Goal: Contribute content: Add original content to the website for others to see

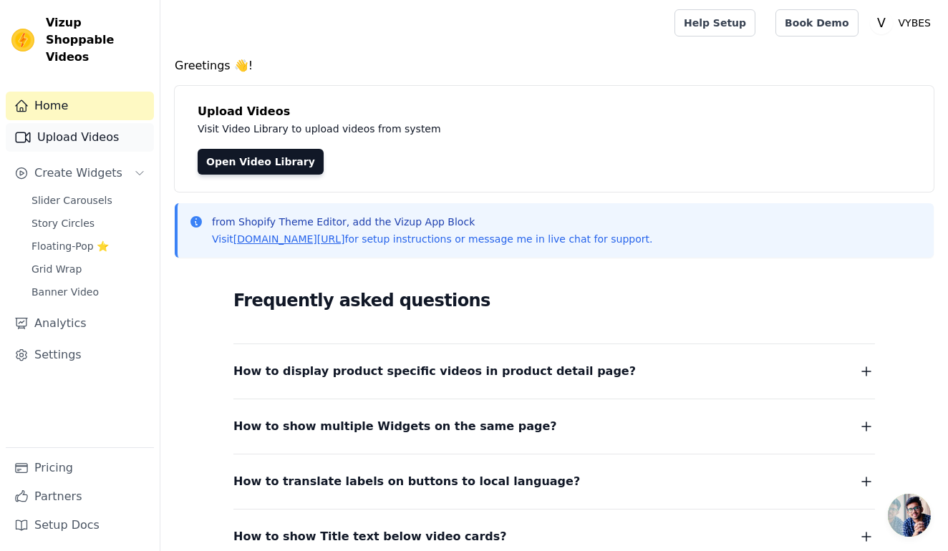
click at [81, 123] on link "Upload Videos" at bounding box center [80, 137] width 148 height 29
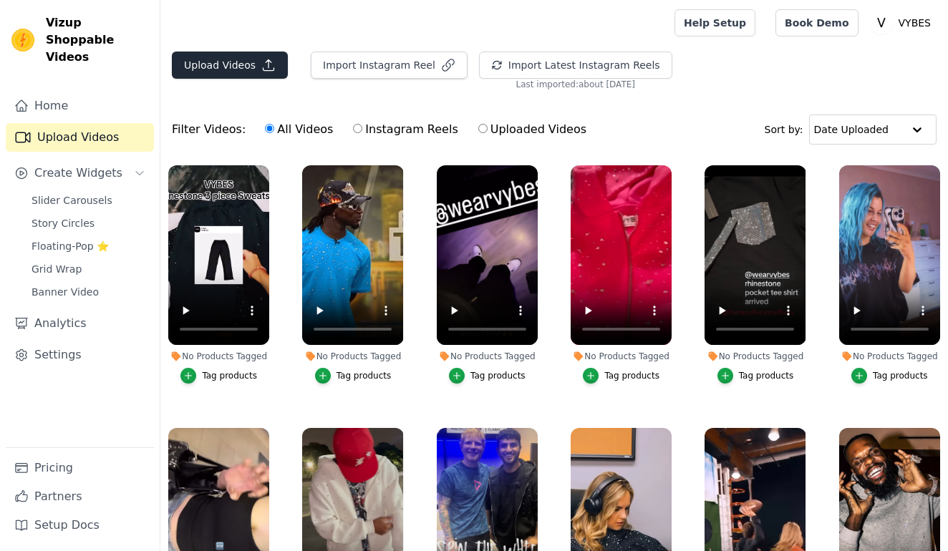
click at [243, 69] on button "Upload Videos" at bounding box center [230, 65] width 116 height 27
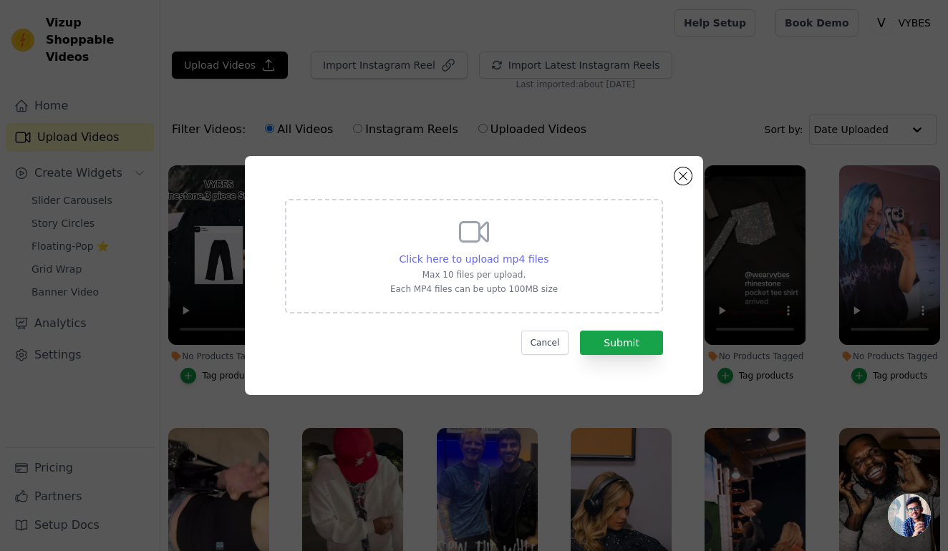
click at [425, 258] on span "Click here to upload mp4 files" at bounding box center [475, 259] width 150 height 11
click at [548, 252] on input "Click here to upload mp4 files Max 10 files per upload. Each MP4 files can be u…" at bounding box center [548, 251] width 1 height 1
type input "C:\fakepath\ScreenRecording_[DATE] 23-57-40_1.mp4"
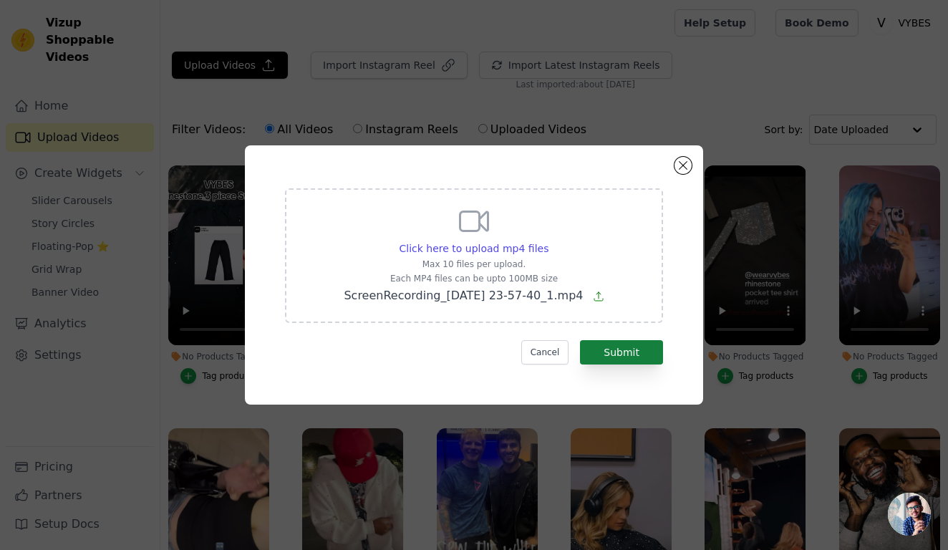
click at [624, 350] on button "Submit" at bounding box center [621, 352] width 83 height 24
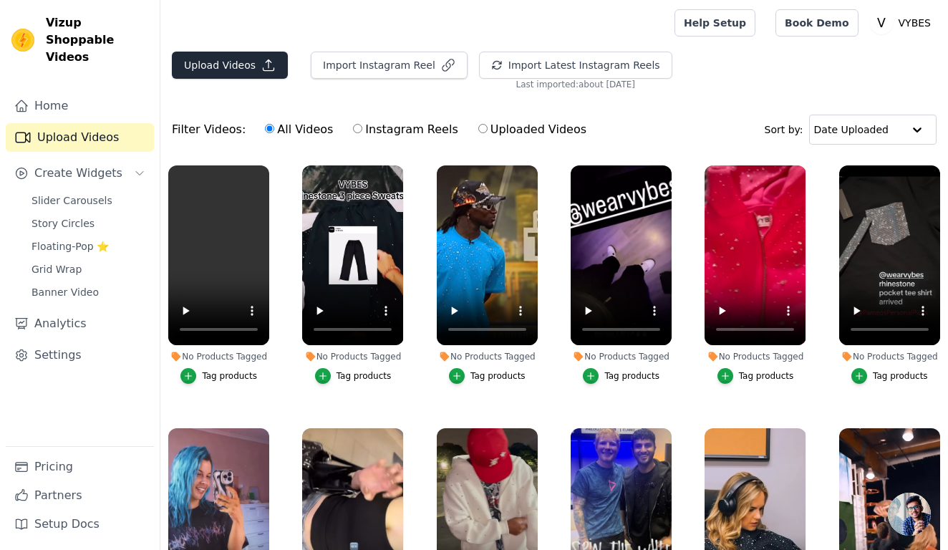
click at [253, 64] on button "Upload Videos" at bounding box center [230, 65] width 116 height 27
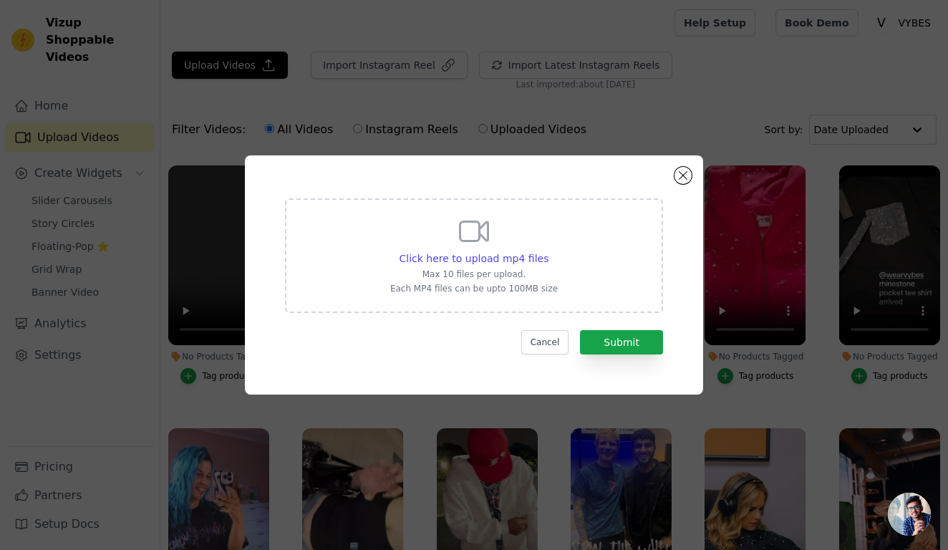
click at [442, 271] on p "Max 10 files per upload." at bounding box center [474, 274] width 168 height 11
click at [548, 251] on input "Click here to upload mp4 files Max 10 files per upload. Each MP4 files can be u…" at bounding box center [548, 251] width 1 height 1
type input "C:\fakepath\ScreenRecording_08-12-2025 12-25-41_1.mp4"
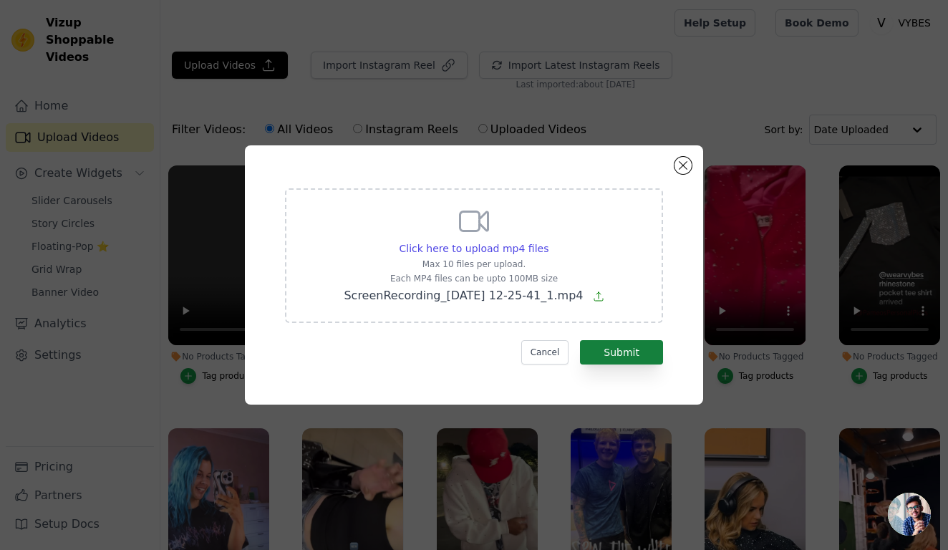
click at [633, 344] on button "Submit" at bounding box center [621, 352] width 83 height 24
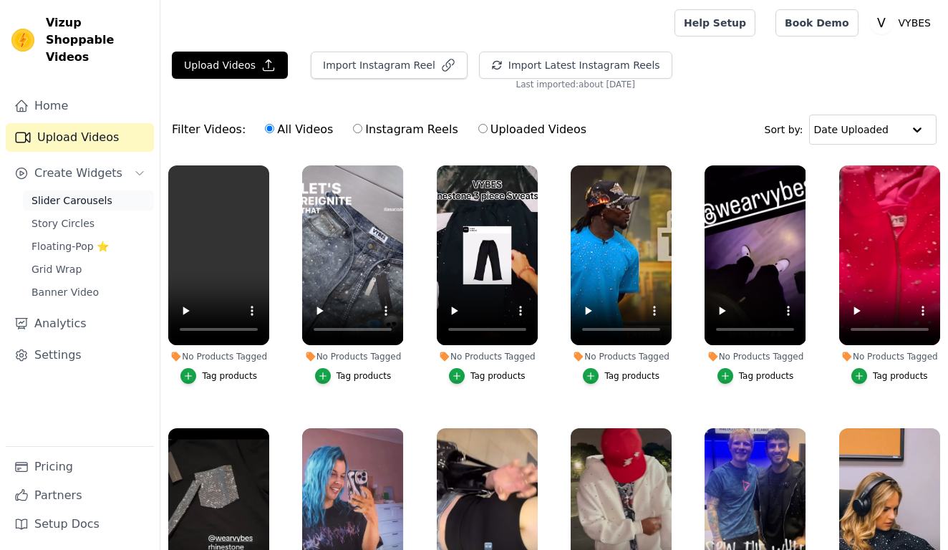
click at [85, 193] on span "Slider Carousels" at bounding box center [72, 200] width 81 height 14
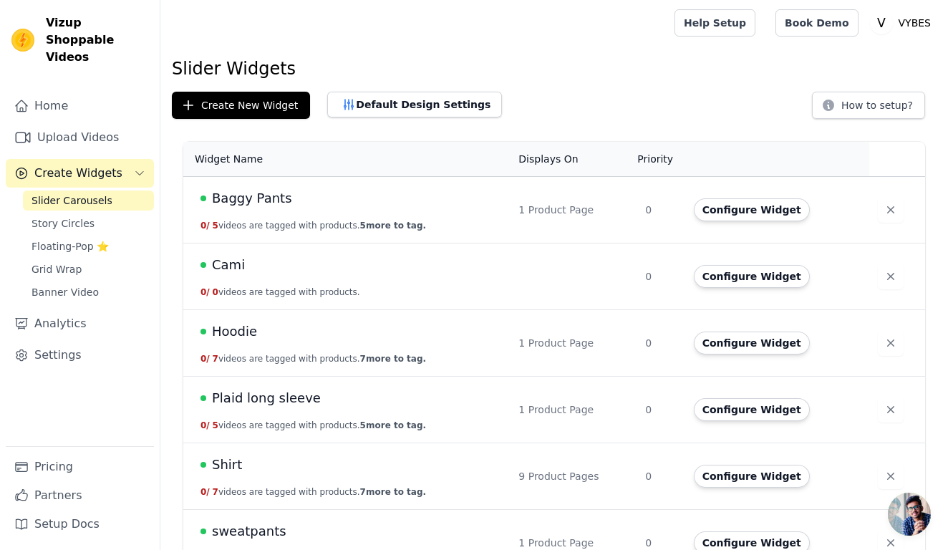
click at [274, 196] on span "Baggy Pants" at bounding box center [252, 198] width 80 height 20
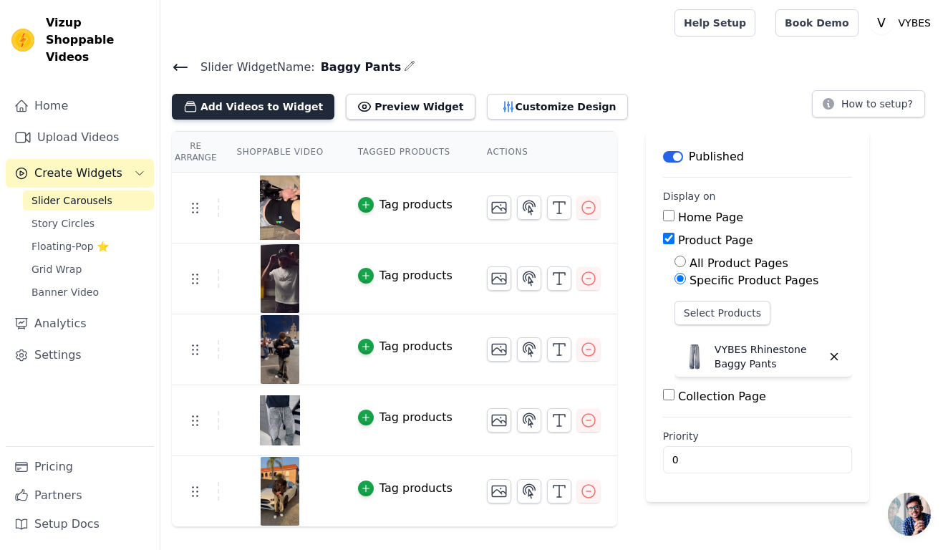
click at [264, 105] on button "Add Videos to Widget" at bounding box center [253, 107] width 163 height 26
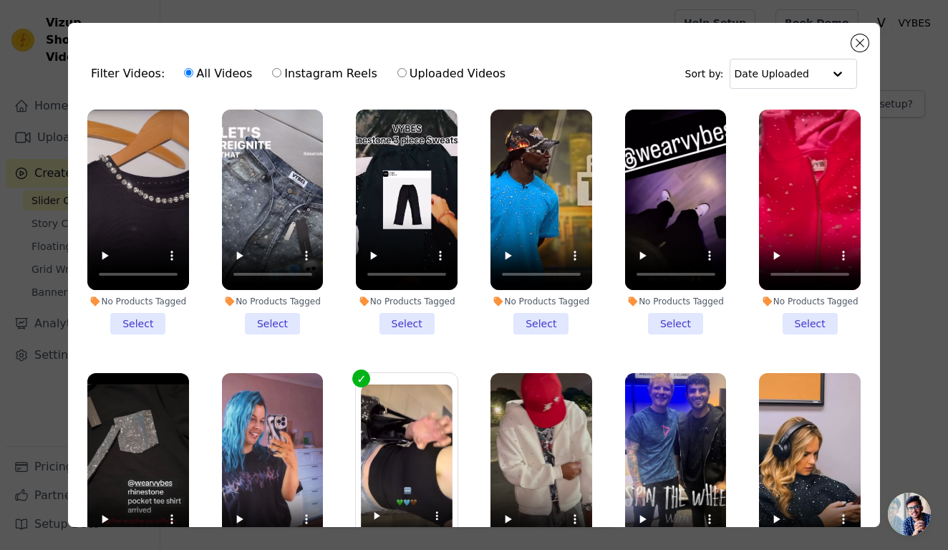
click at [264, 326] on li "No Products Tagged Select" at bounding box center [273, 222] width 102 height 225
click at [0, 0] on input "No Products Tagged Select" at bounding box center [0, 0] width 0 height 0
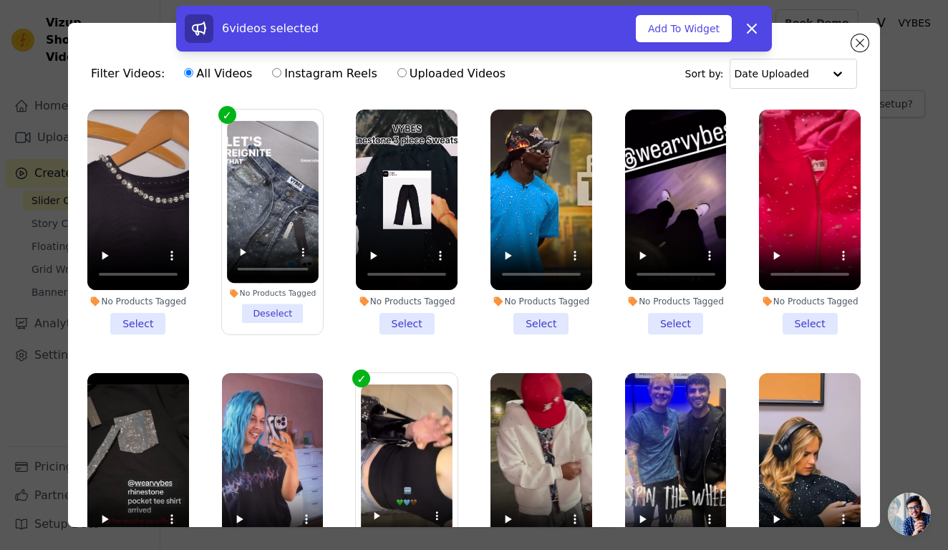
click at [702, 45] on div "6 videos selected Add To Widget Dismiss" at bounding box center [474, 29] width 596 height 46
click at [702, 19] on button "Add To Widget" at bounding box center [684, 28] width 96 height 27
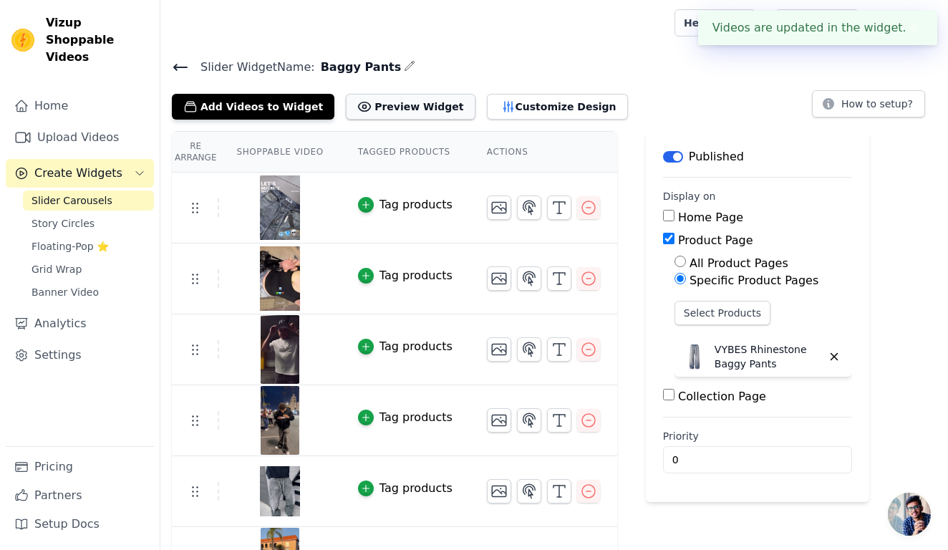
click at [419, 102] on button "Preview Widget" at bounding box center [410, 107] width 129 height 26
click at [122, 191] on link "Slider Carousels" at bounding box center [88, 201] width 131 height 20
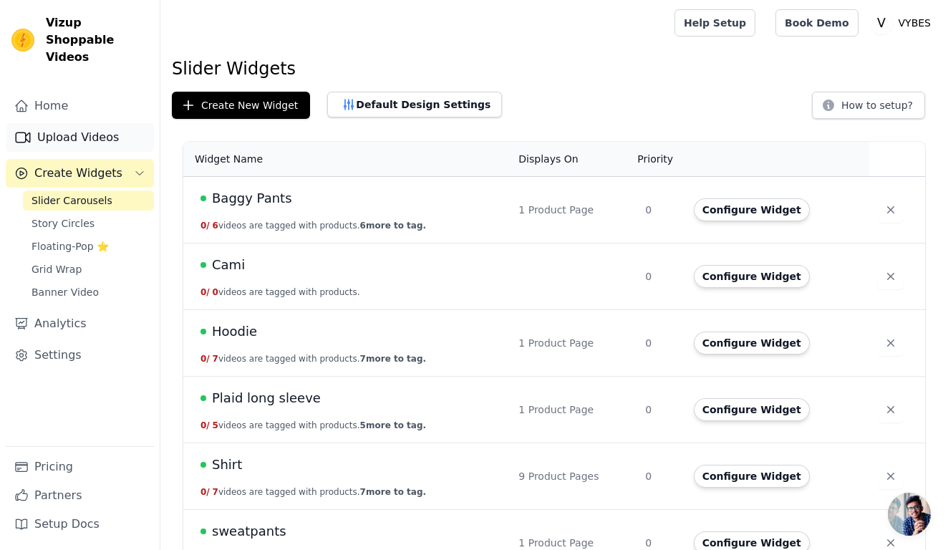
click at [96, 123] on link "Upload Videos" at bounding box center [80, 137] width 148 height 29
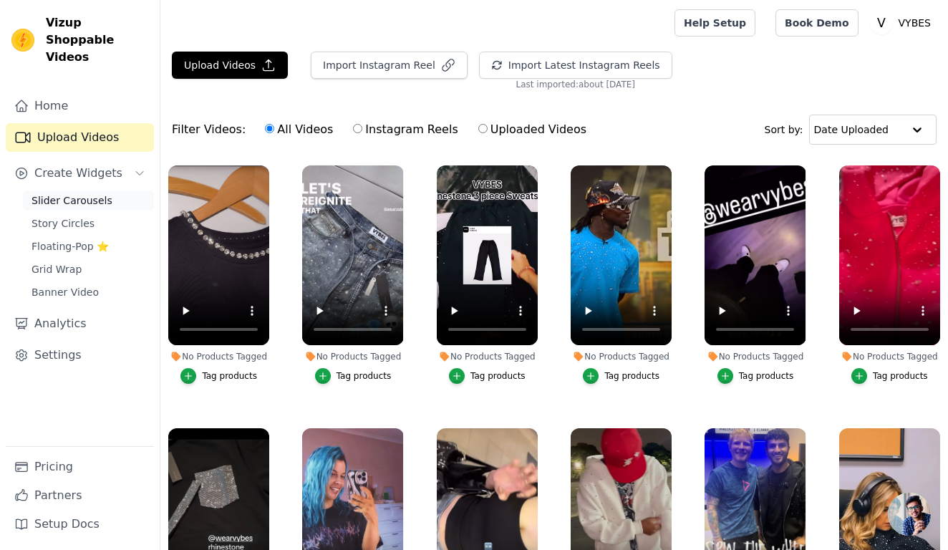
click at [100, 193] on span "Slider Carousels" at bounding box center [72, 200] width 81 height 14
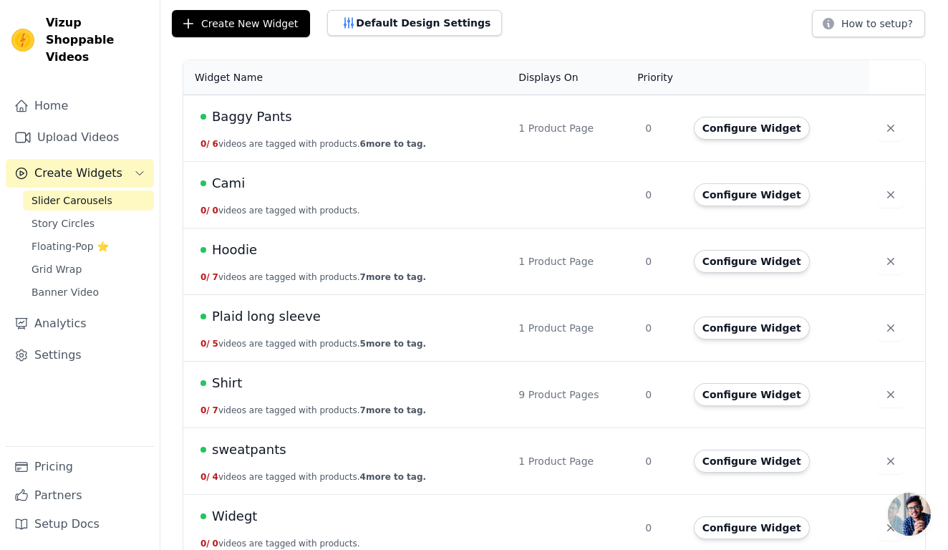
scroll to position [147, 0]
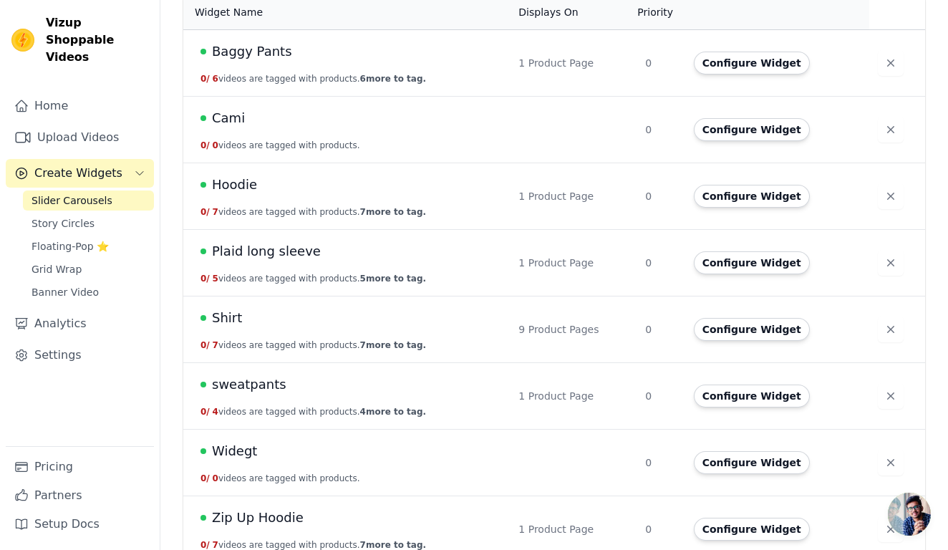
click at [232, 319] on span "Shirt" at bounding box center [227, 318] width 30 height 20
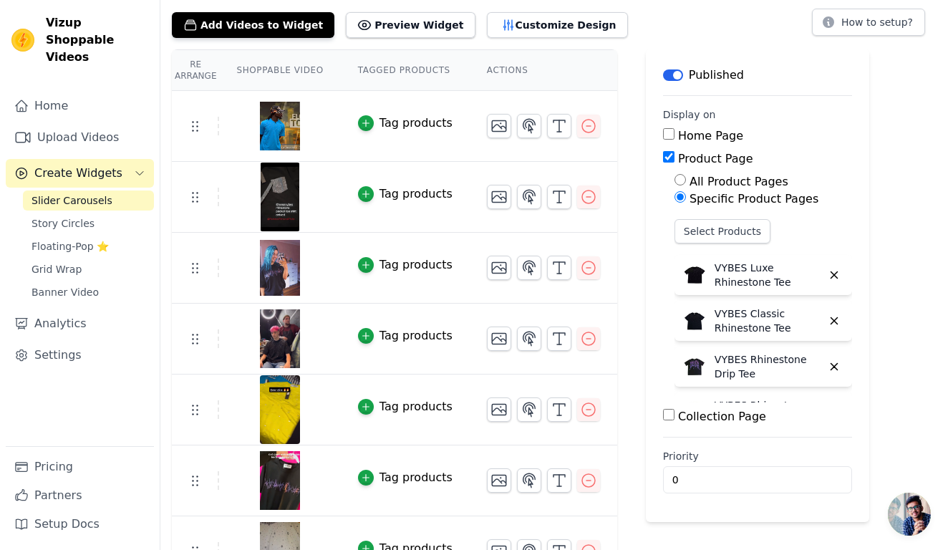
scroll to position [1, 0]
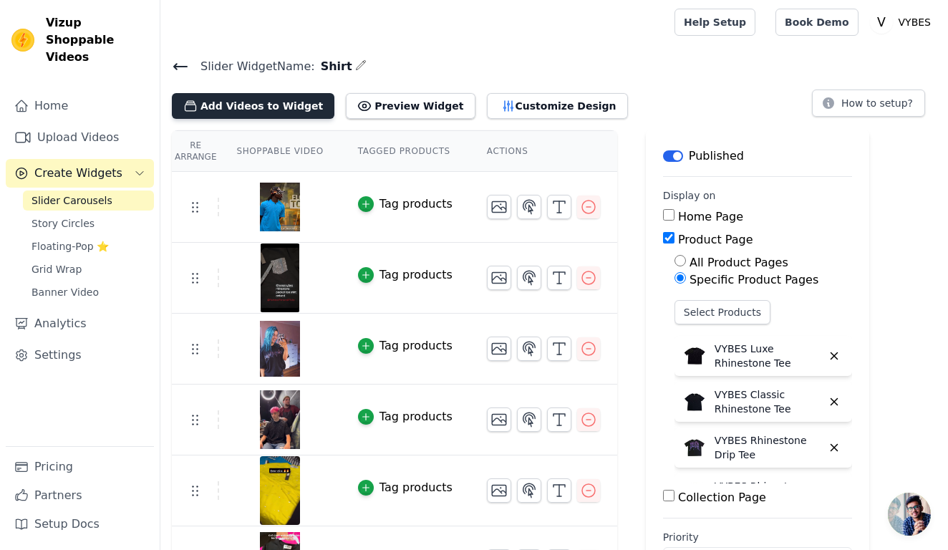
click at [274, 100] on button "Add Videos to Widget" at bounding box center [253, 106] width 163 height 26
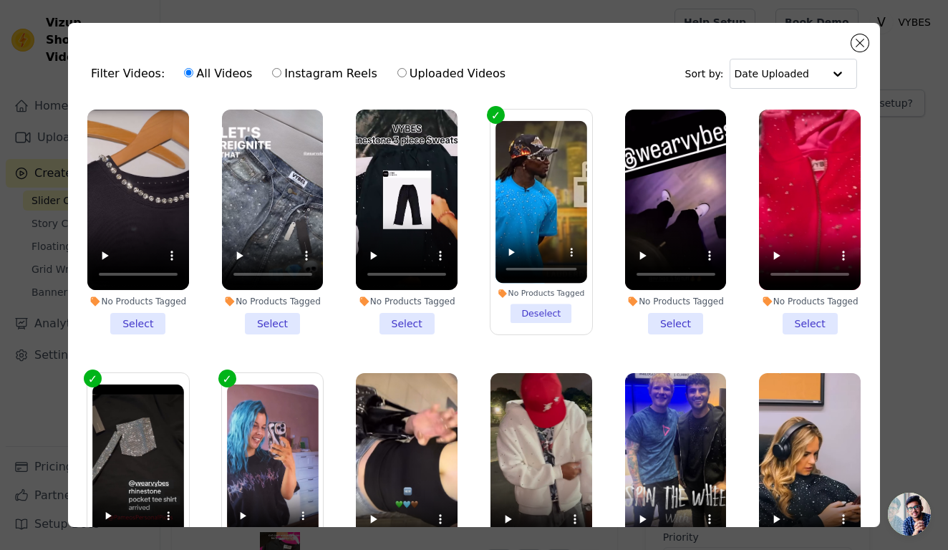
click at [143, 323] on li "No Products Tagged Select" at bounding box center [138, 222] width 102 height 225
click at [0, 0] on input "No Products Tagged Select" at bounding box center [0, 0] width 0 height 0
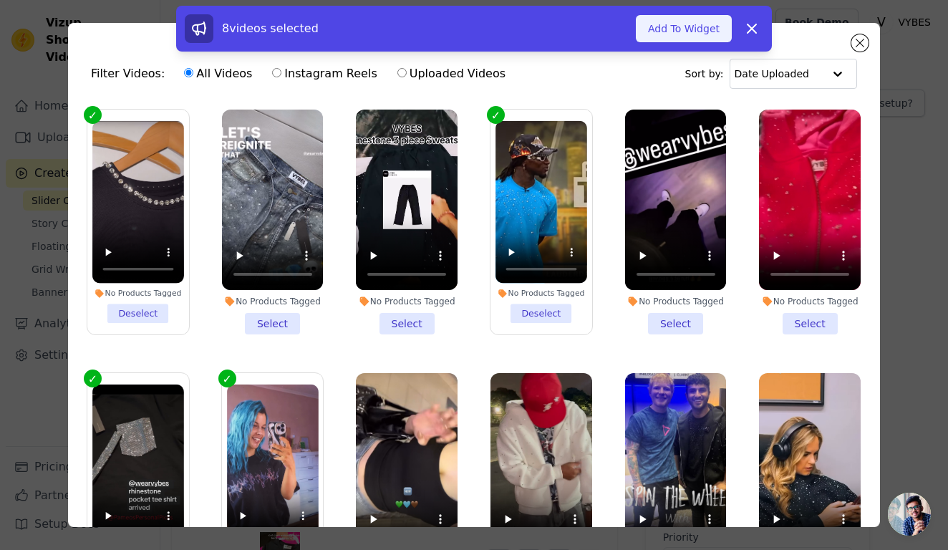
click at [694, 30] on button "Add To Widget" at bounding box center [684, 28] width 96 height 27
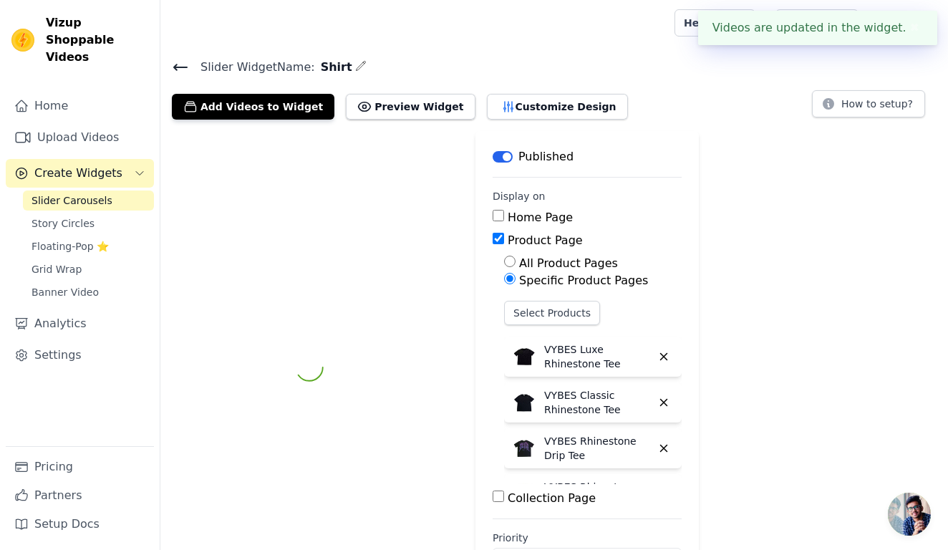
scroll to position [1, 0]
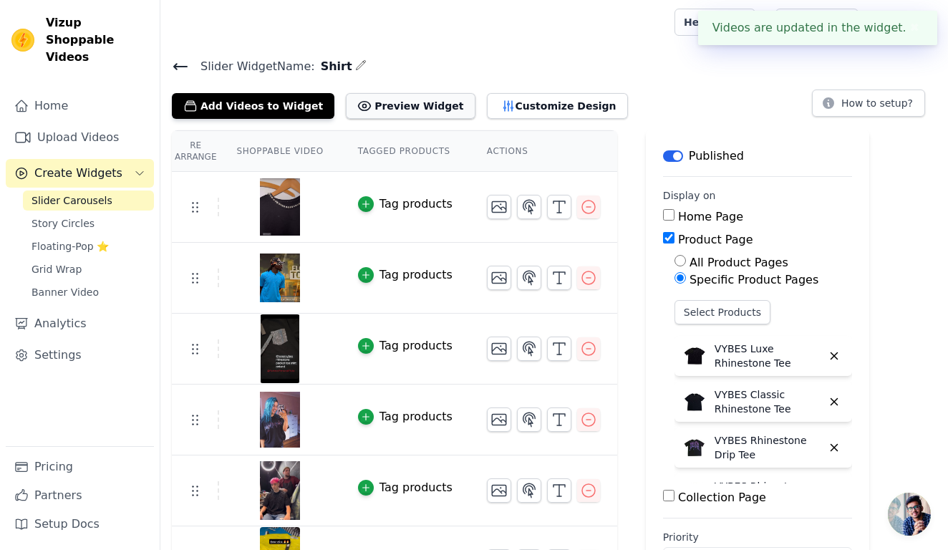
click at [415, 104] on button "Preview Widget" at bounding box center [410, 106] width 129 height 26
